Goal: Task Accomplishment & Management: Use online tool/utility

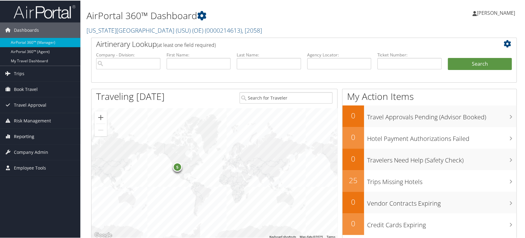
click at [35, 137] on link "Reporting" at bounding box center [40, 135] width 80 height 15
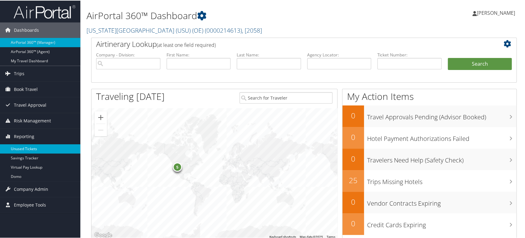
click at [36, 151] on link "Unused Tickets" at bounding box center [40, 148] width 80 height 9
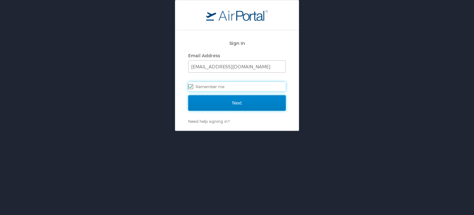
click at [218, 99] on input "Next" at bounding box center [237, 102] width 98 height 15
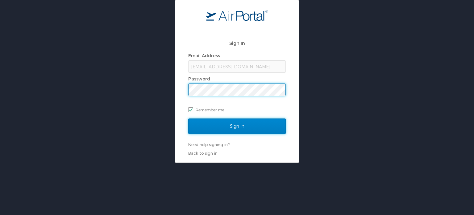
click at [198, 120] on input "Sign In" at bounding box center [237, 125] width 98 height 15
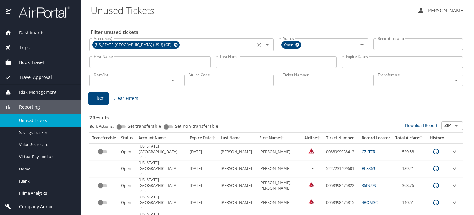
click at [174, 44] on icon at bounding box center [176, 45] width 4 height 4
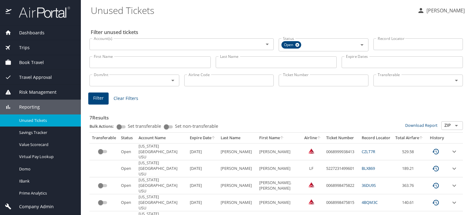
click at [169, 47] on input "Account(s)" at bounding box center [172, 44] width 162 height 8
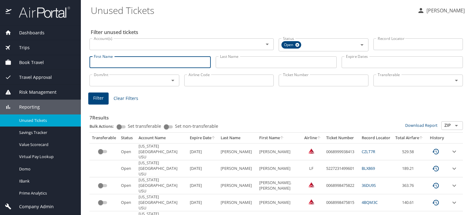
click at [129, 64] on input "First Name" at bounding box center [150, 62] width 121 height 12
paste input "Melanee Vicedo"
click at [120, 61] on input "Melanee Vicedo" at bounding box center [150, 62] width 121 height 12
click at [164, 62] on input "Melanee" at bounding box center [150, 62] width 121 height 12
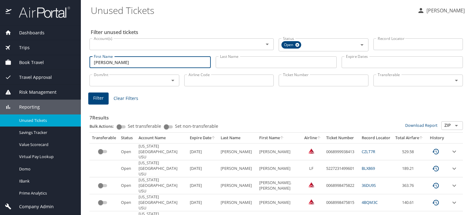
type input "Melanee"
click at [246, 61] on input "Last Name" at bounding box center [276, 62] width 121 height 12
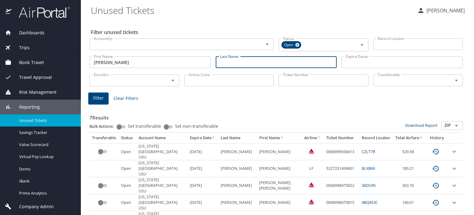
paste input "Vicedo"
type input "Vicedo"
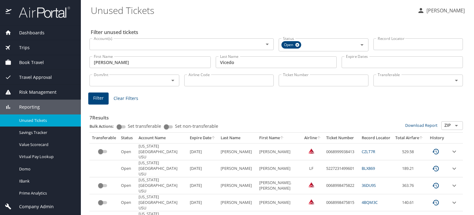
click at [225, 101] on div "7 Results Bulk Actions: Set transferable Set non-transferable Download Report Z…" at bounding box center [276, 191] width 379 height 180
click at [128, 50] on div "Account(s) Account(s)" at bounding box center [182, 43] width 184 height 15
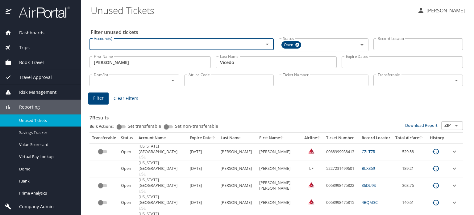
click at [142, 45] on input "Account(s)" at bounding box center [172, 44] width 162 height 8
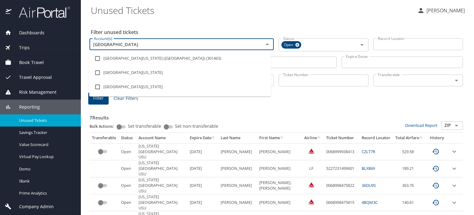
type input "UNIVERSITY OF SOUTHER"
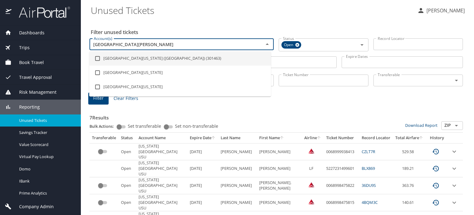
click at [161, 56] on li "University of Southern California (USC) (301463)" at bounding box center [180, 58] width 182 height 14
checkbox input "true"
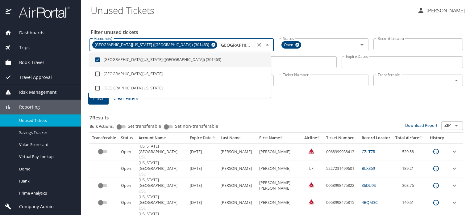
type input "UNIVERSITY OF SOUTHER"
click at [238, 110] on div "7 Results Bulk Actions: Set transferable Set non-transferable Download Report Z…" at bounding box center [277, 192] width 374 height 172
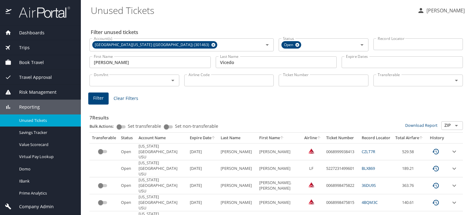
click at [97, 100] on span "Filter" at bounding box center [98, 98] width 11 height 8
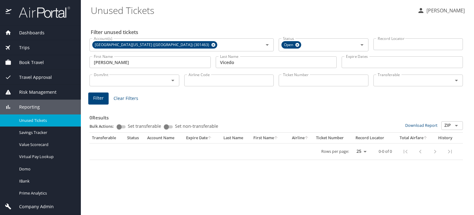
click at [267, 176] on div "Filter unused tickets Account(s) University of Southern California (USC) (30146…" at bounding box center [278, 117] width 374 height 195
click at [298, 45] on icon at bounding box center [298, 45] width 4 height 4
click at [97, 101] on span "Filter" at bounding box center [98, 98] width 11 height 8
click at [301, 50] on div "Status" at bounding box center [324, 44] width 90 height 12
click at [211, 44] on icon at bounding box center [213, 44] width 5 height 7
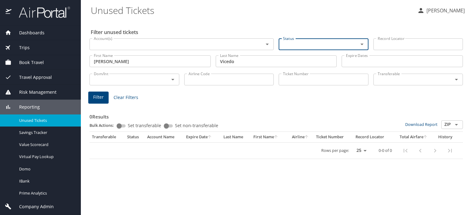
click at [99, 98] on span "Filter" at bounding box center [98, 97] width 11 height 8
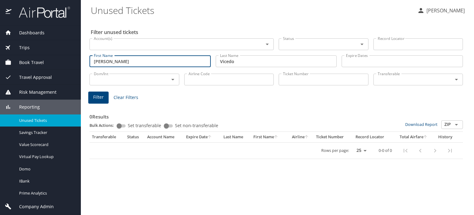
drag, startPoint x: 154, startPoint y: 57, endPoint x: 1, endPoint y: 62, distance: 153.9
click at [0, 62] on div "Dashboards AirPortal 360™ Manager AirPortal 360™ Agent My Travel Dashboard Trip…" at bounding box center [237, 107] width 474 height 215
drag, startPoint x: 247, startPoint y: 61, endPoint x: 140, endPoint y: 46, distance: 108.7
click at [106, 61] on div "First Name First Name Last Name Vicedo Last Name Expire Dates Expire Dates" at bounding box center [276, 61] width 379 height 22
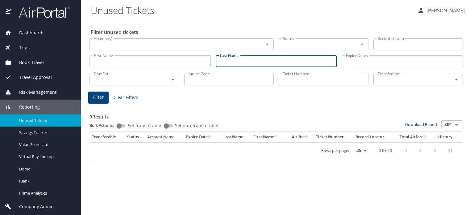
click at [166, 38] on div "Account(s) Account(s)" at bounding box center [182, 43] width 184 height 15
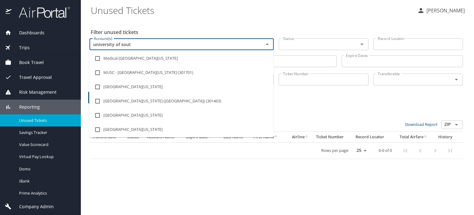
type input "university of south"
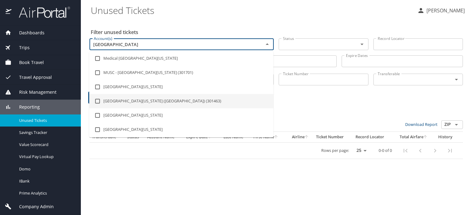
click at [148, 102] on li "University of Southern California (USC) (301463)" at bounding box center [181, 101] width 184 height 14
checkbox input "true"
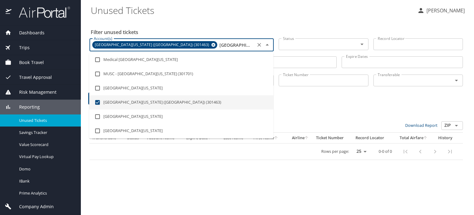
click at [361, 44] on icon "Open" at bounding box center [362, 43] width 7 height 7
type input "university of south"
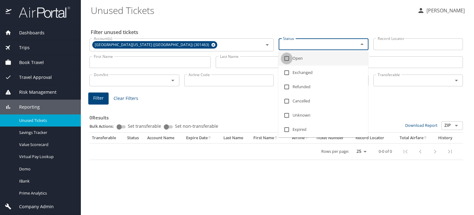
click at [288, 60] on input "checkbox" at bounding box center [287, 59] width 12 height 12
checkbox input "true"
click at [229, 189] on div "Filter unused tickets Account(s) University of Southern California (USC) (30146…" at bounding box center [278, 117] width 374 height 195
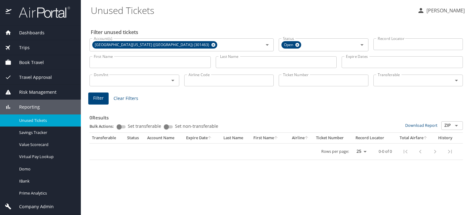
click at [103, 96] on span "Filter" at bounding box center [98, 98] width 11 height 8
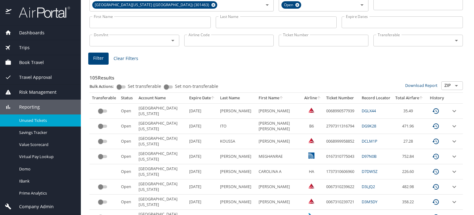
scroll to position [9, 0]
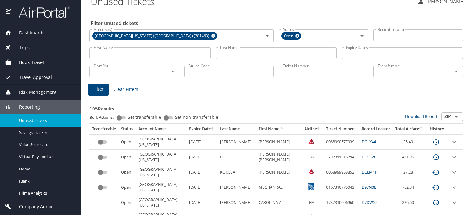
click at [178, 53] on input "First Name" at bounding box center [150, 53] width 121 height 12
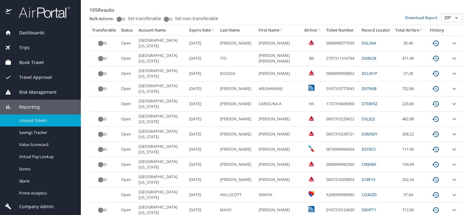
scroll to position [89, 0]
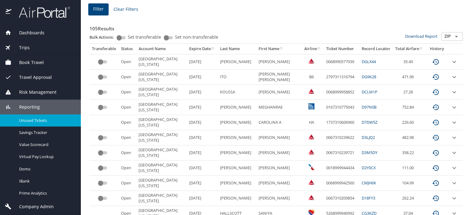
drag, startPoint x: 472, startPoint y: 123, endPoint x: 471, endPoint y: 50, distance: 72.6
click at [471, 50] on main "Unused Tickets Iqbal Ansari Filter unused tickets Account(s) University of Sout…" at bounding box center [277, 107] width 393 height 215
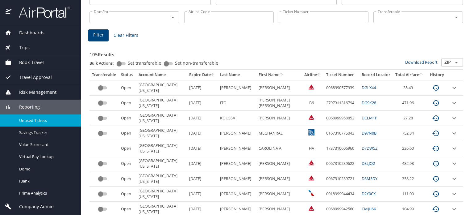
scroll to position [0, 0]
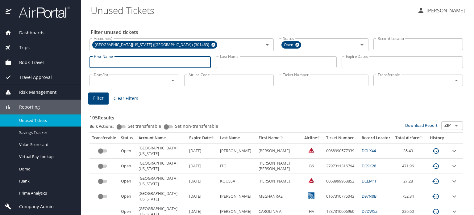
click at [126, 65] on input "First Name" at bounding box center [150, 62] width 121 height 12
paste input "MELANEE CAPELLAN"
type input "MELANEE CAPELLAN"
click at [230, 65] on input "Last Name" at bounding box center [276, 62] width 121 height 12
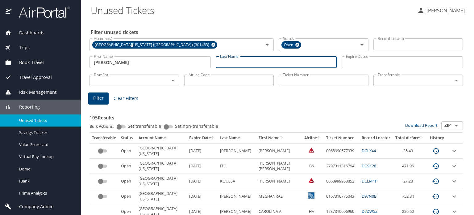
click at [233, 59] on input "Last Name" at bounding box center [276, 62] width 121 height 12
paste input "VICEDO"
type input "VICEDO"
click at [162, 63] on input "MELANEE CAPELLAN" at bounding box center [150, 62] width 121 height 12
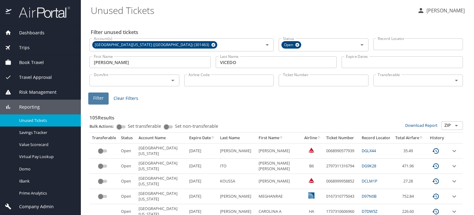
click at [93, 98] on span "Filter" at bounding box center [98, 98] width 11 height 8
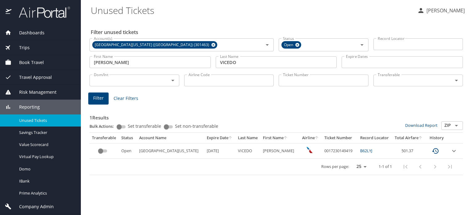
click at [327, 150] on td "0017230149419" at bounding box center [340, 150] width 36 height 15
copy td "0017230149419"
click at [360, 195] on div "Filter unused tickets Account(s) University of Southern California (USC) (30146…" at bounding box center [278, 117] width 374 height 195
drag, startPoint x: 218, startPoint y: 150, endPoint x: 196, endPoint y: 150, distance: 21.6
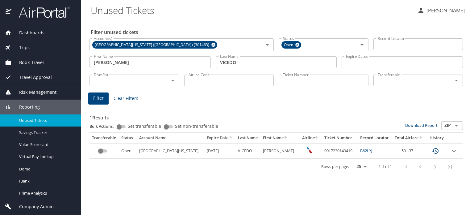
click at [204, 150] on td "1/22/2026" at bounding box center [219, 150] width 31 height 15
copy td "1/22/2026"
click at [229, 173] on div "Rows per page: 25 50 100 1-1 of 1" at bounding box center [275, 166] width 366 height 16
click at [221, 180] on div "Filter unused tickets Account(s) University of Southern California (USC) (30146…" at bounding box center [278, 117] width 374 height 195
click at [332, 148] on td "0017230149419" at bounding box center [340, 150] width 36 height 15
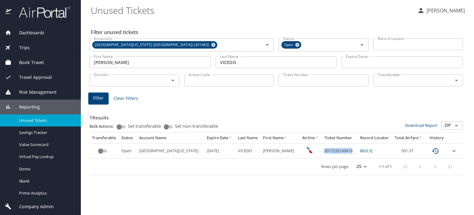
click at [332, 148] on td "0017230149419" at bounding box center [340, 150] width 36 height 15
copy td "0017230149419"
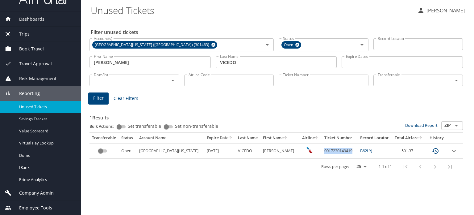
click at [38, 192] on span "Company Admin" at bounding box center [32, 192] width 42 height 7
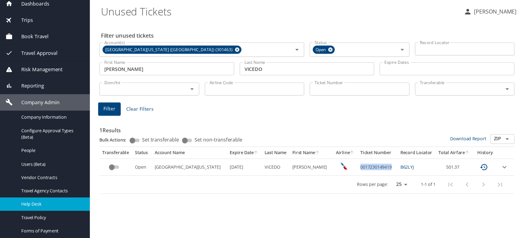
scroll to position [30, 0]
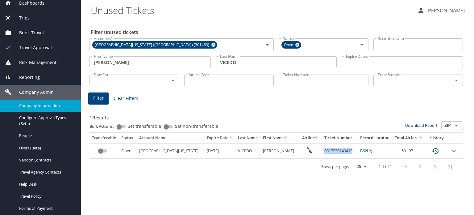
click at [38, 109] on link "Company Information" at bounding box center [40, 105] width 81 height 12
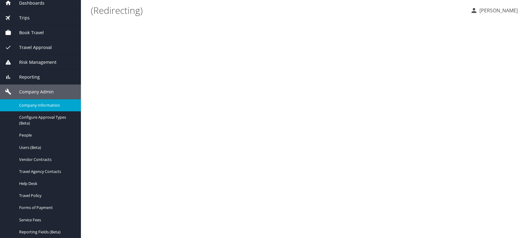
scroll to position [30, 0]
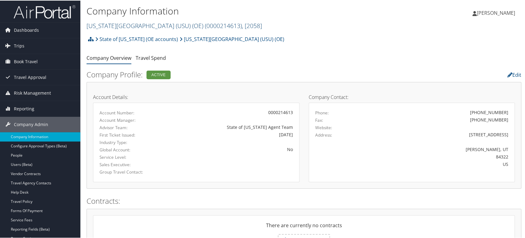
click at [242, 26] on span ", [ 2058 ]" at bounding box center [252, 25] width 20 height 8
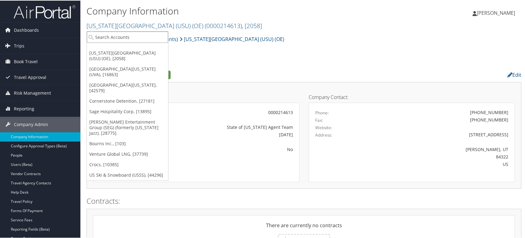
click at [132, 32] on input "search" at bounding box center [127, 36] width 81 height 11
drag, startPoint x: 126, startPoint y: 36, endPoint x: 72, endPoint y: 36, distance: 53.4
type input "conerston"
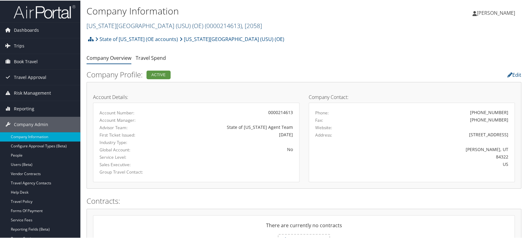
click at [205, 24] on span "( 0000214613 )" at bounding box center [223, 25] width 37 height 8
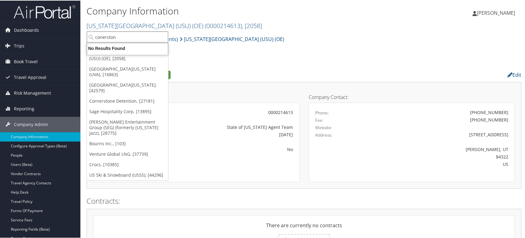
click at [131, 39] on input "conerston" at bounding box center [127, 36] width 81 height 11
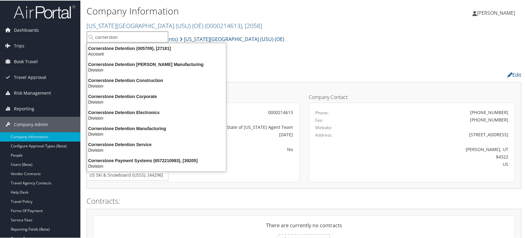
type input "cornerston"
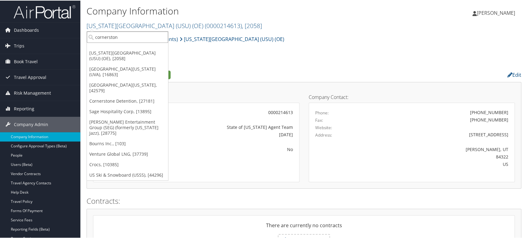
click at [130, 35] on input "cornerston" at bounding box center [127, 36] width 81 height 11
paste input "005709"
type input "005709"
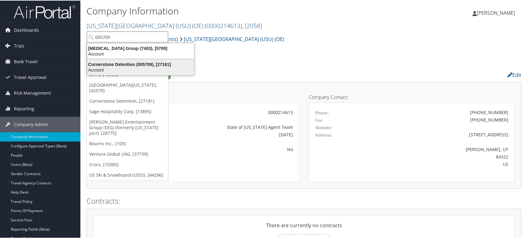
click at [126, 66] on div "Cornerstone Detention (005709), [27181]" at bounding box center [140, 64] width 114 height 6
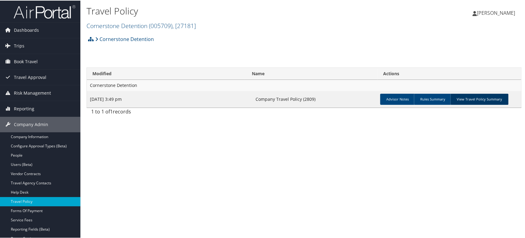
click at [476, 96] on link "View Travel Policy Summary" at bounding box center [479, 98] width 58 height 11
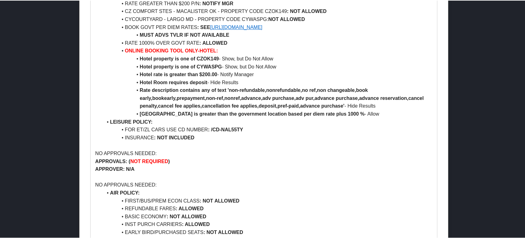
scroll to position [412, 0]
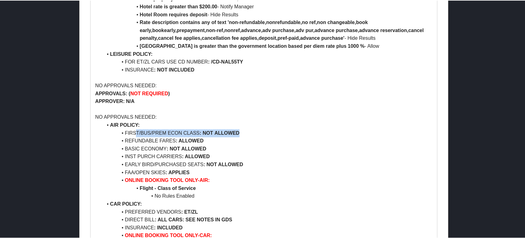
drag, startPoint x: 256, startPoint y: 134, endPoint x: 135, endPoint y: 134, distance: 120.4
click at [135, 134] on li "FIRST/BUS/PREM ECON CLASS : NOT ALLOWED" at bounding box center [268, 133] width 330 height 8
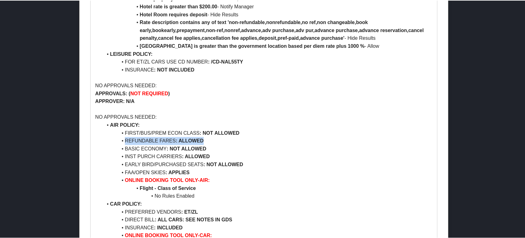
drag, startPoint x: 202, startPoint y: 141, endPoint x: 95, endPoint y: 143, distance: 107.8
drag, startPoint x: 212, startPoint y: 149, endPoint x: 89, endPoint y: 150, distance: 123.5
click at [86, 150] on div "Cornerstone Detention AGENT NOTE: **IMPORTANT** NON-PROFILED TVLRS MUST HAVE AP…" at bounding box center [264, 28] width 356 height 778
drag, startPoint x: 217, startPoint y: 156, endPoint x: 67, endPoint y: 156, distance: 150.1
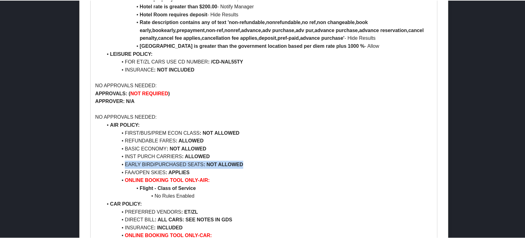
drag, startPoint x: 252, startPoint y: 164, endPoint x: 91, endPoint y: 164, distance: 161.5
click at [91, 164] on div "Cornerstone Detention AGENT NOTE: **IMPORTANT** NON-PROFILED TVLRS MUST HAVE AP…" at bounding box center [263, 28] width 346 height 777
drag, startPoint x: 212, startPoint y: 170, endPoint x: 129, endPoint y: 170, distance: 82.5
click at [129, 170] on li "FAA/OPEN SKIES : APPLIES" at bounding box center [268, 172] width 330 height 8
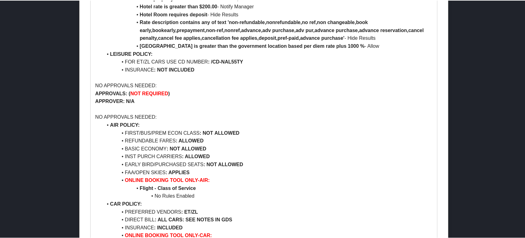
click at [259, 150] on li "BASIC ECONOMY : NOT ALLOWED" at bounding box center [268, 149] width 330 height 8
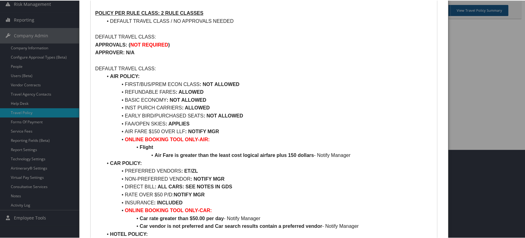
scroll to position [0, 0]
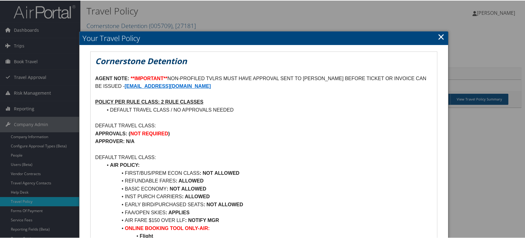
click at [441, 37] on link "×" at bounding box center [440, 36] width 7 height 12
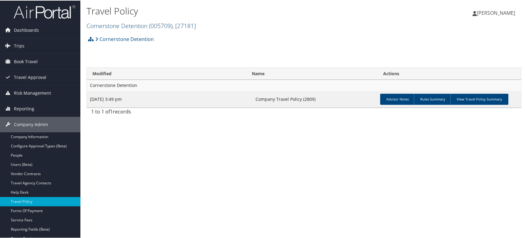
click at [172, 24] on span "( 005709 )" at bounding box center [160, 25] width 23 height 8
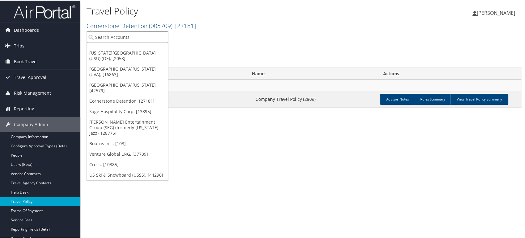
click at [130, 36] on input "search" at bounding box center [127, 36] width 81 height 11
type input "STARTEK"
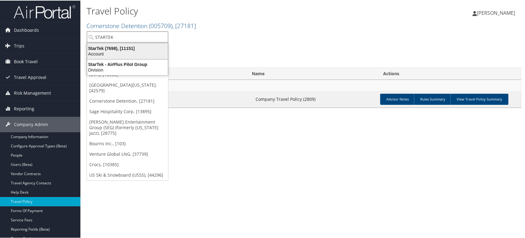
click at [135, 51] on div "Account" at bounding box center [127, 54] width 88 height 6
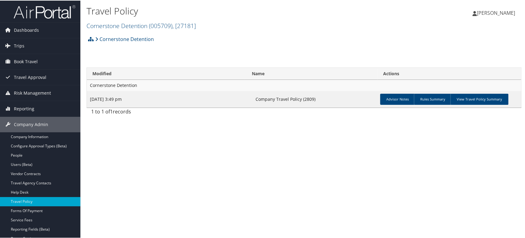
click at [237, 185] on div "Travel Policy Cornerstone Detention ( 005709 ) , [ 27181 ] Utah State Universit…" at bounding box center [303, 119] width 447 height 238
click at [40, 110] on link "Reporting" at bounding box center [40, 108] width 80 height 15
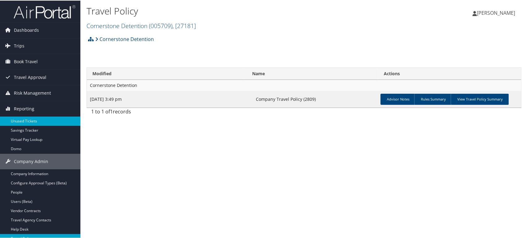
click at [35, 123] on link "Unused Tickets" at bounding box center [40, 120] width 80 height 9
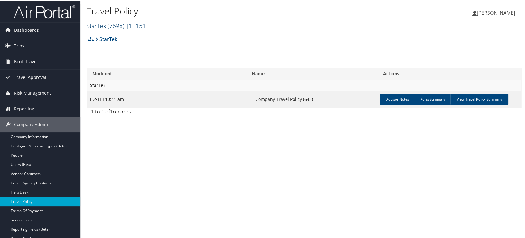
click at [145, 23] on span ", [ 11151 ]" at bounding box center [135, 25] width 23 height 8
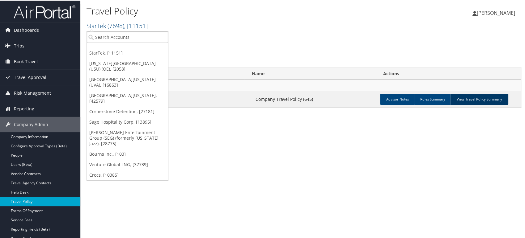
click at [479, 98] on link "View Travel Policy Summary" at bounding box center [479, 98] width 58 height 11
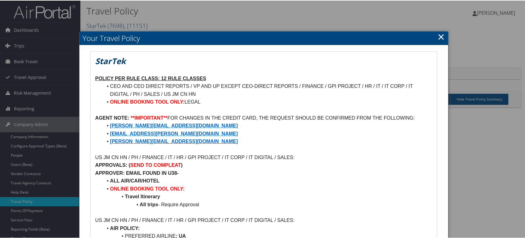
click at [232, 42] on h2 "Your Travel Policy" at bounding box center [263, 38] width 368 height 14
click at [437, 39] on link "×" at bounding box center [440, 36] width 7 height 12
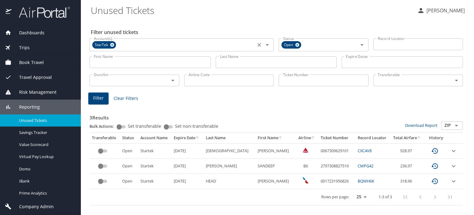
click at [110, 44] on icon at bounding box center [112, 45] width 4 height 4
click at [299, 45] on icon at bounding box center [298, 45] width 4 height 4
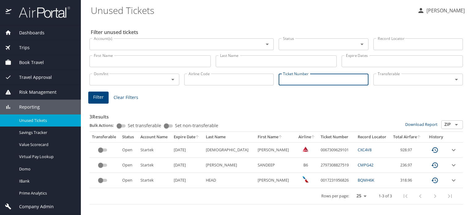
click at [313, 78] on input "Ticket Number" at bounding box center [324, 80] width 90 height 12
paste input "001 7311 252930"
click at [304, 79] on input "001 7311 252930" at bounding box center [324, 80] width 90 height 12
click at [292, 79] on input "001 7311252930" at bounding box center [324, 80] width 90 height 12
type input "0017311252930"
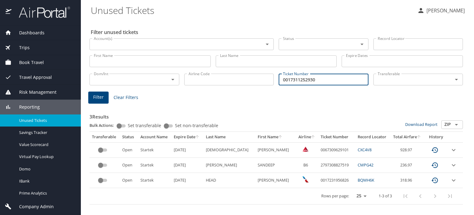
click at [246, 100] on div "3 Results Bulk Actions: Set transferable Set non-transferable Download Report Z…" at bounding box center [276, 153] width 379 height 107
click at [102, 91] on button "Filter" at bounding box center [98, 97] width 20 height 12
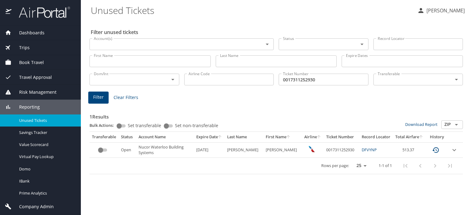
drag, startPoint x: 233, startPoint y: 149, endPoint x: 209, endPoint y: 152, distance: 24.4
click at [209, 152] on td "9/16/2026" at bounding box center [209, 149] width 31 height 15
click at [196, 186] on div "Filter unused tickets Account(s) Account(s) Status Status Record Locator Record…" at bounding box center [278, 117] width 374 height 195
click at [42, 27] on div "Dashboards" at bounding box center [40, 32] width 81 height 15
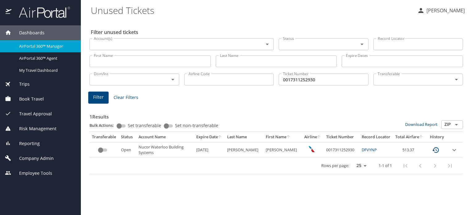
drag, startPoint x: 39, startPoint y: 61, endPoint x: 80, endPoint y: 6, distance: 68.9
click at [39, 61] on div "AirPortal 360™ Agent" at bounding box center [40, 58] width 71 height 7
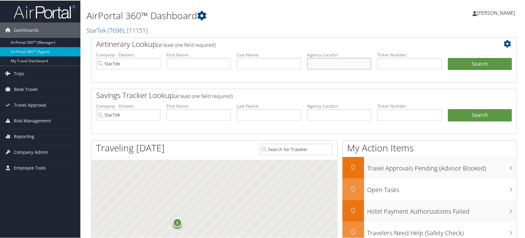
click at [329, 66] on input "text" at bounding box center [339, 62] width 64 height 11
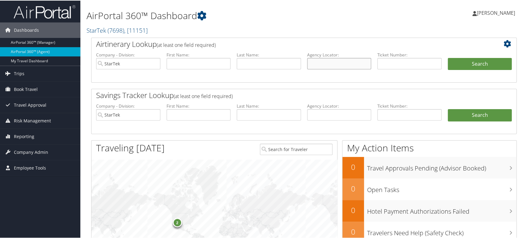
paste input "DGY6JT"
type input "DGY6JT"
click at [156, 64] on input "StarTek" at bounding box center [128, 62] width 64 height 11
click at [472, 63] on button "Search" at bounding box center [480, 63] width 64 height 12
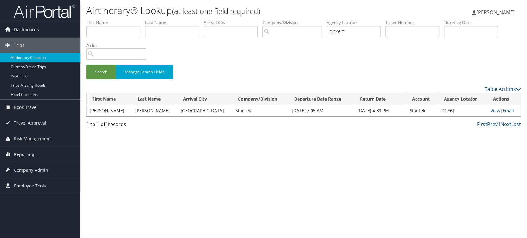
click at [491, 111] on link "View" at bounding box center [496, 111] width 10 height 6
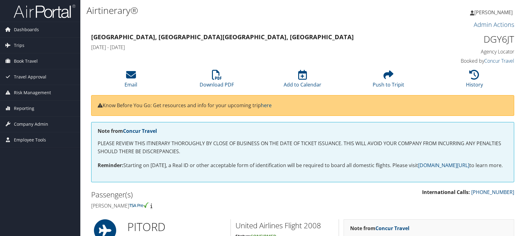
click at [103, 202] on h4 "[PERSON_NAME]" at bounding box center [194, 205] width 207 height 7
click at [122, 202] on h4 "[PERSON_NAME]" at bounding box center [194, 205] width 207 height 7
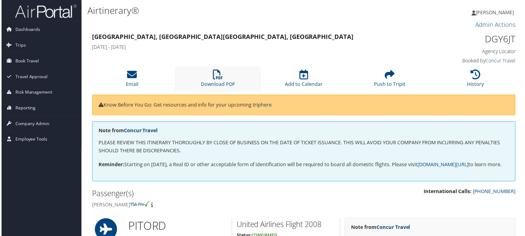
click at [234, 79] on li "Download PDF" at bounding box center [217, 79] width 86 height 25
